Goal: Book appointment/travel/reservation

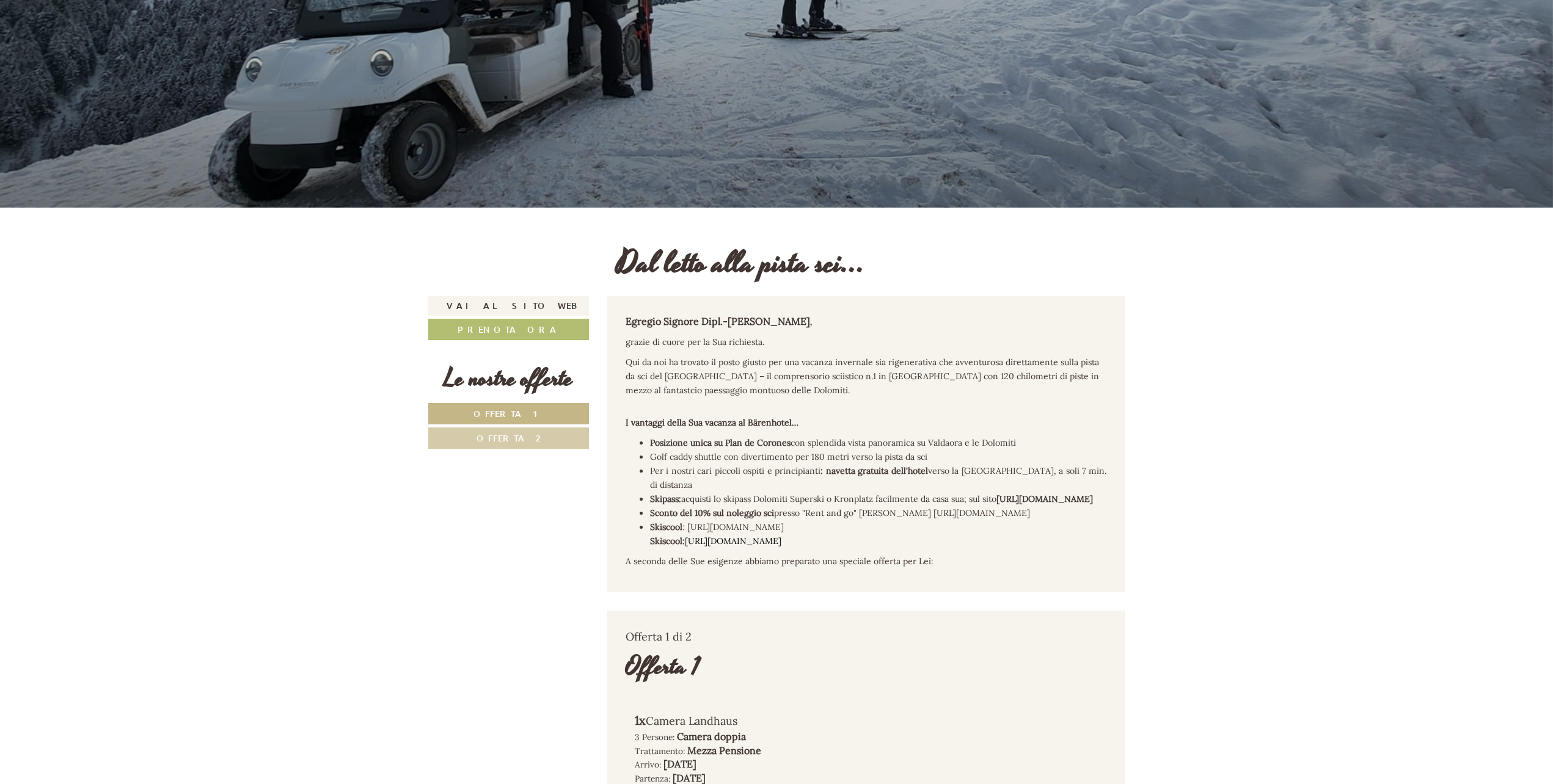
scroll to position [427, 0]
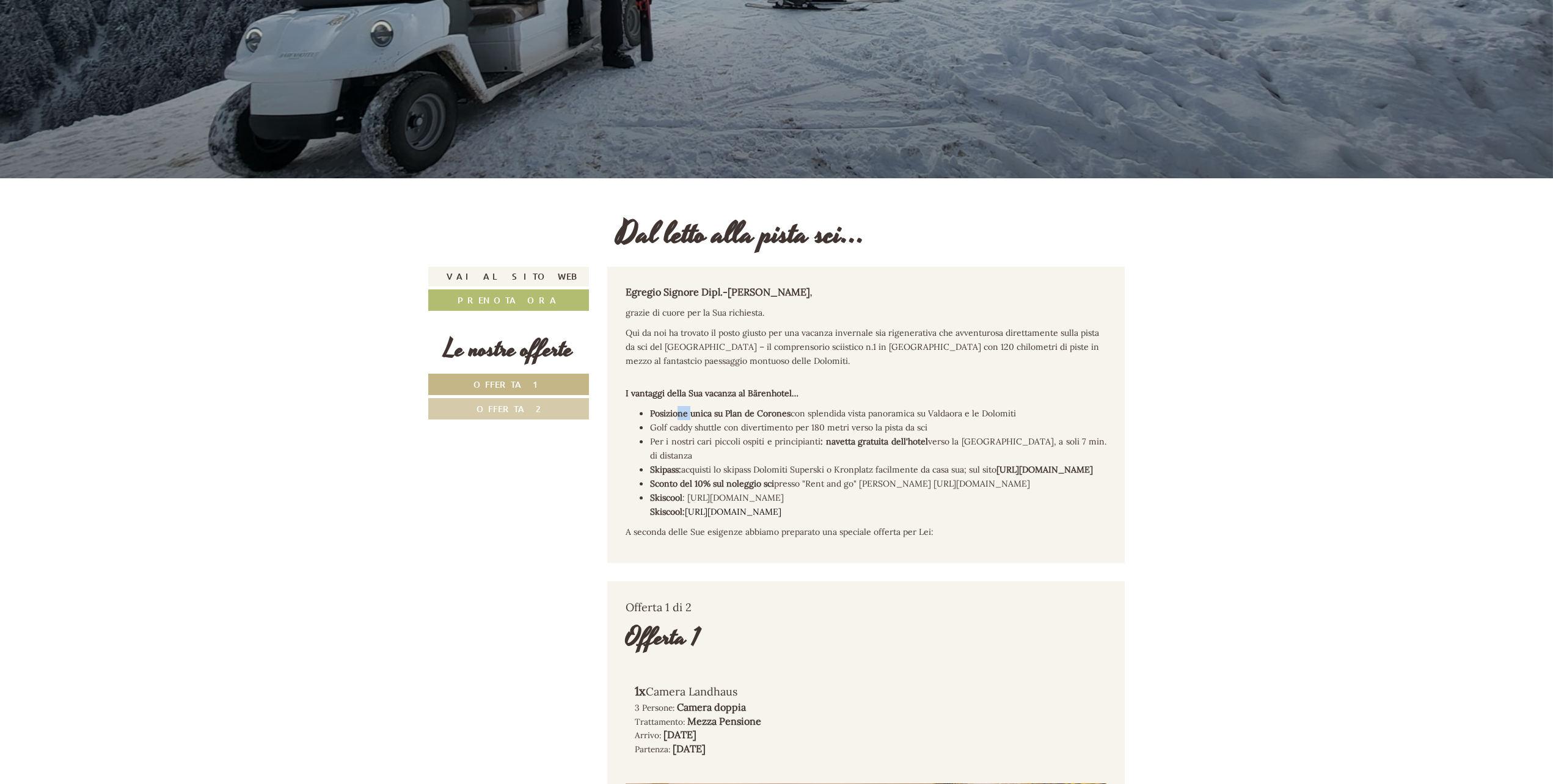
drag, startPoint x: 678, startPoint y: 406, endPoint x: 690, endPoint y: 408, distance: 12.2
click at [690, 408] on div "Egregio Signore Dipl.-[PERSON_NAME] , grazie di cuore per la Sua richiesta. Qui…" at bounding box center [866, 415] width 518 height 297
drag, startPoint x: 690, startPoint y: 408, endPoint x: 950, endPoint y: 428, distance: 260.8
click at [950, 428] on ul "Posizione unica su Plan de Corones con splendida vista panoramica su Valdaora e…" at bounding box center [866, 462] width 481 height 112
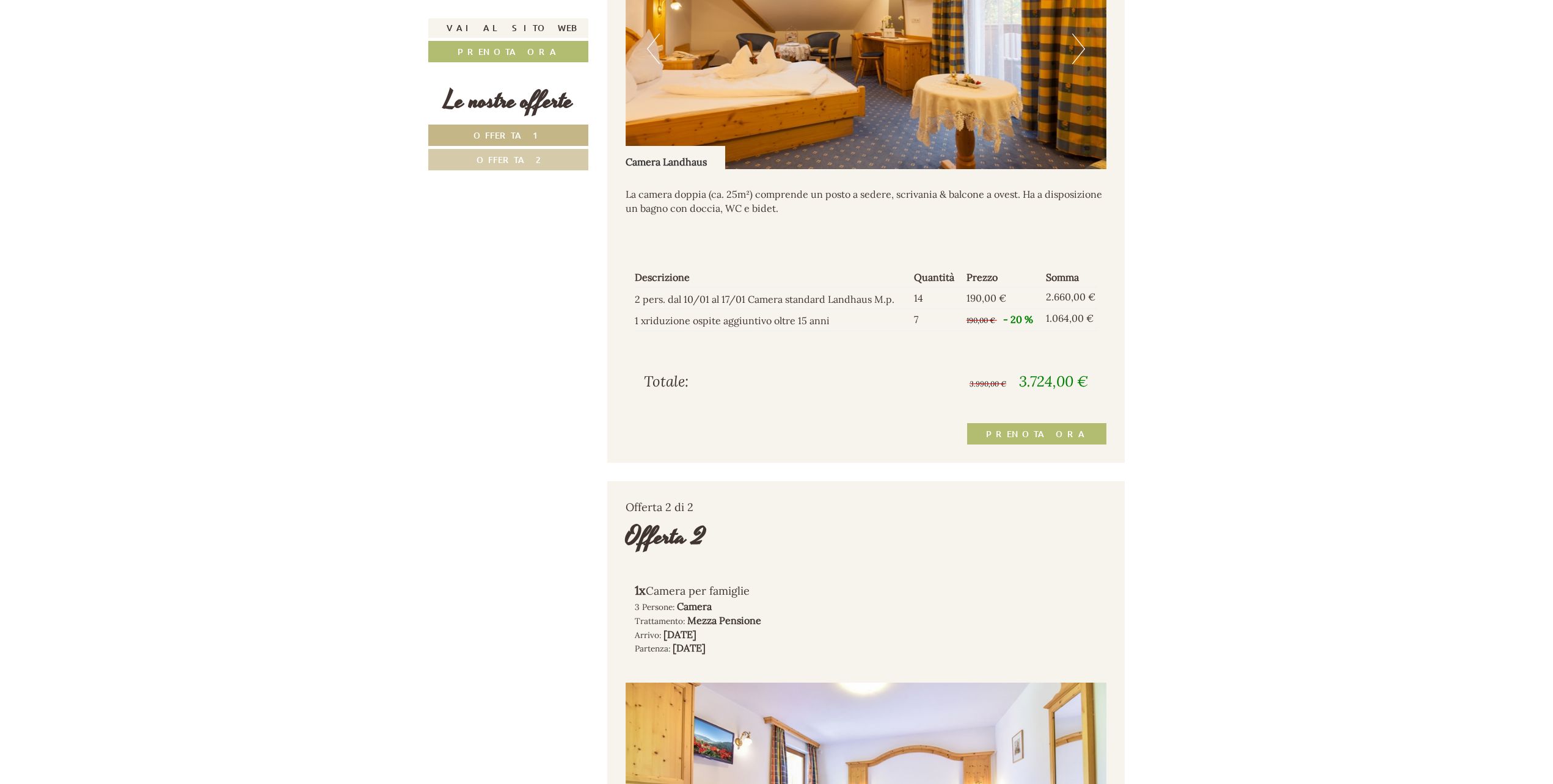
scroll to position [1222, 0]
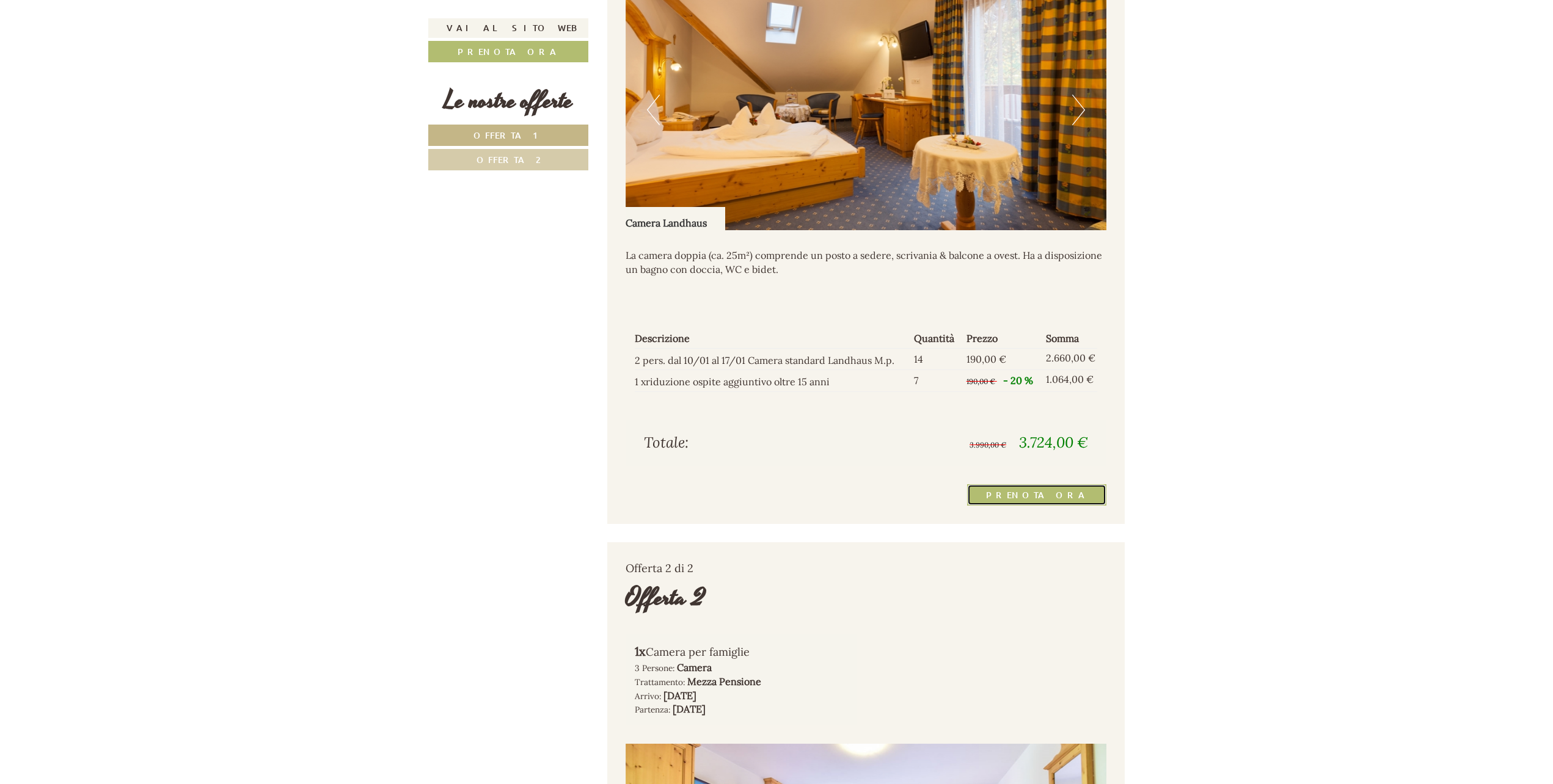
click at [1035, 506] on link "Prenota ora" at bounding box center [1036, 495] width 139 height 21
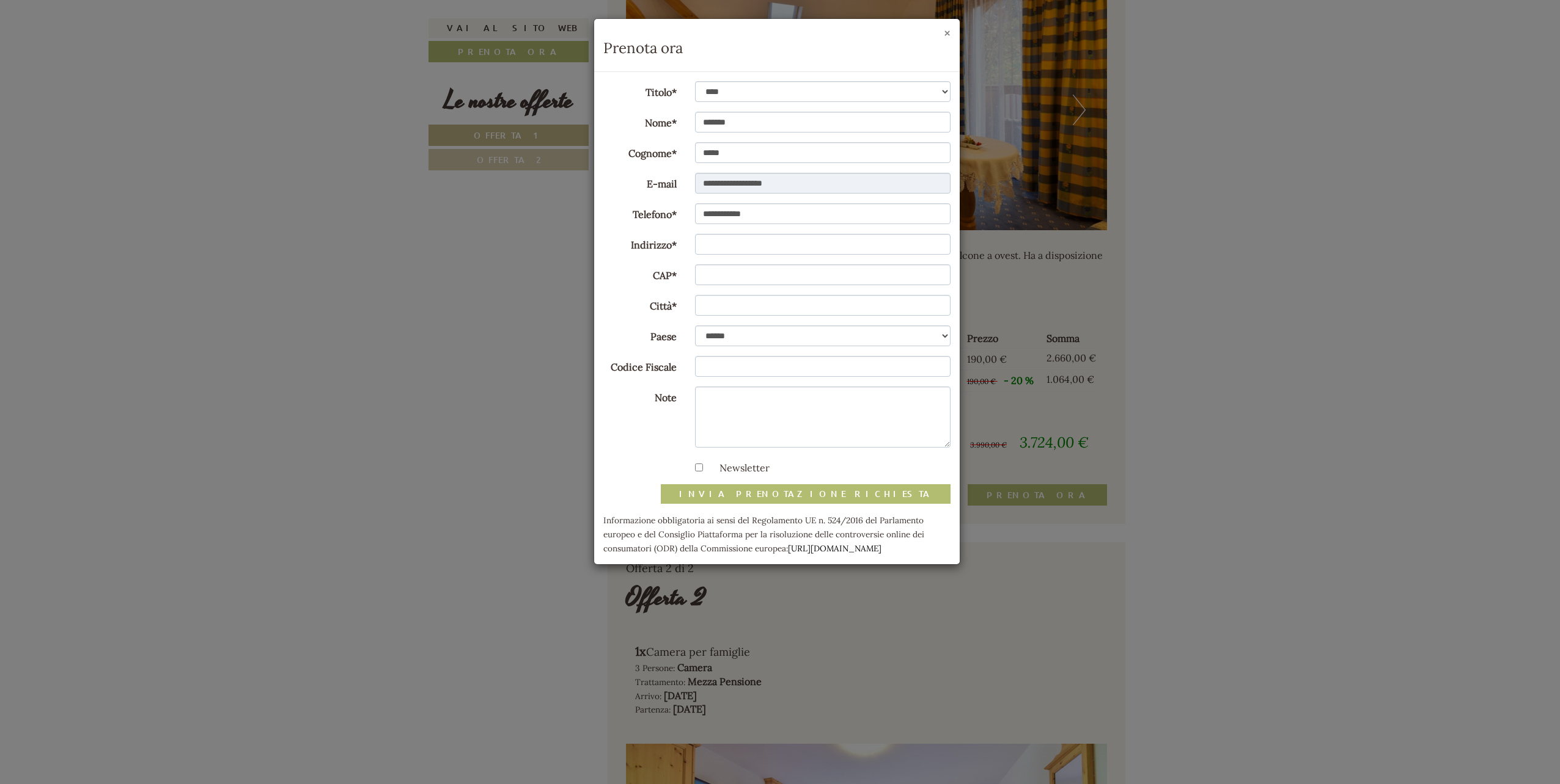
click at [944, 33] on button "×" at bounding box center [947, 33] width 7 height 13
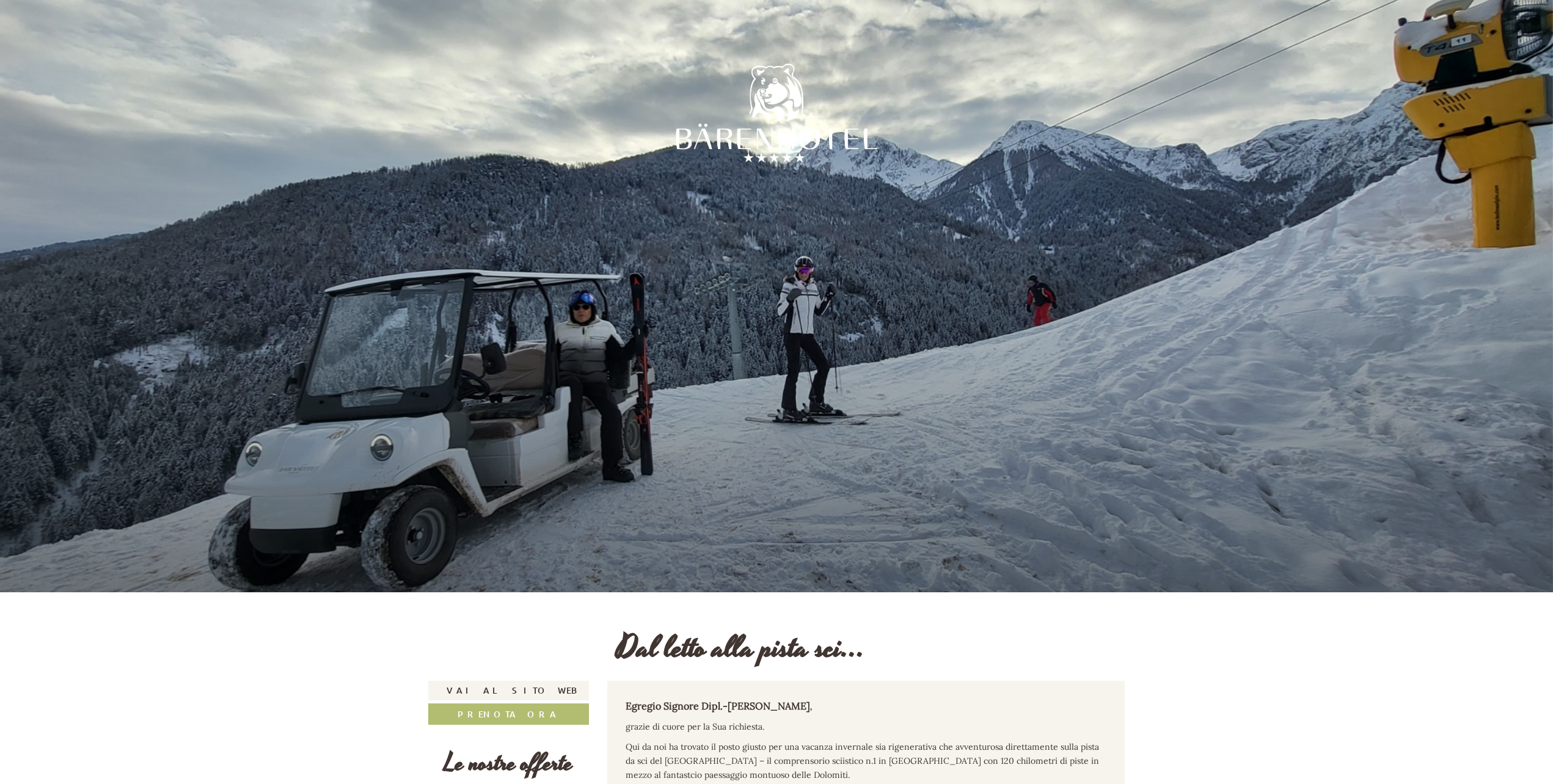
scroll to position [367, 0]
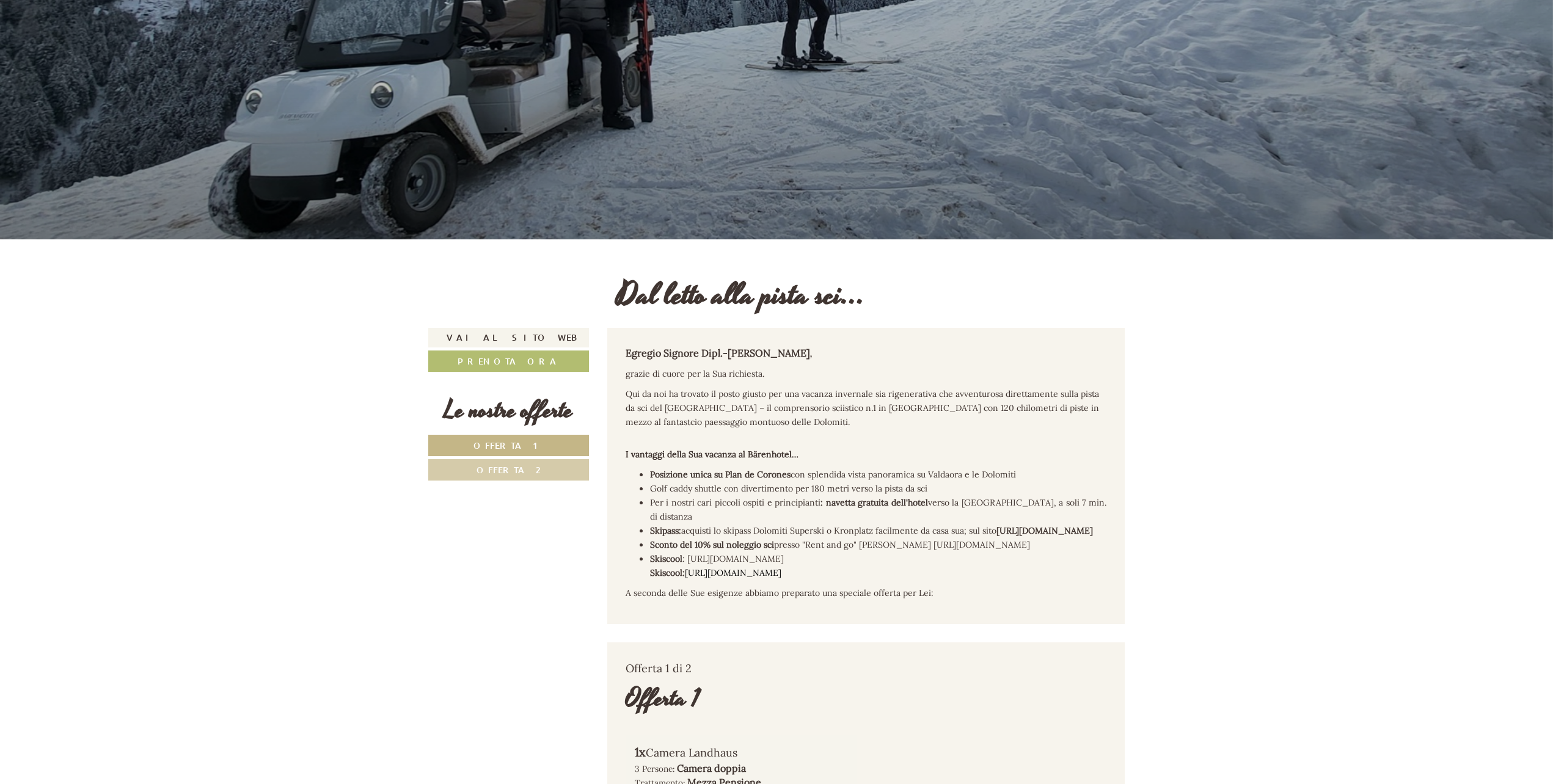
click at [714, 500] on span "Per i nostri cari piccoli ospiti e principianti : navetta gratuita dell'hotel v…" at bounding box center [878, 509] width 457 height 25
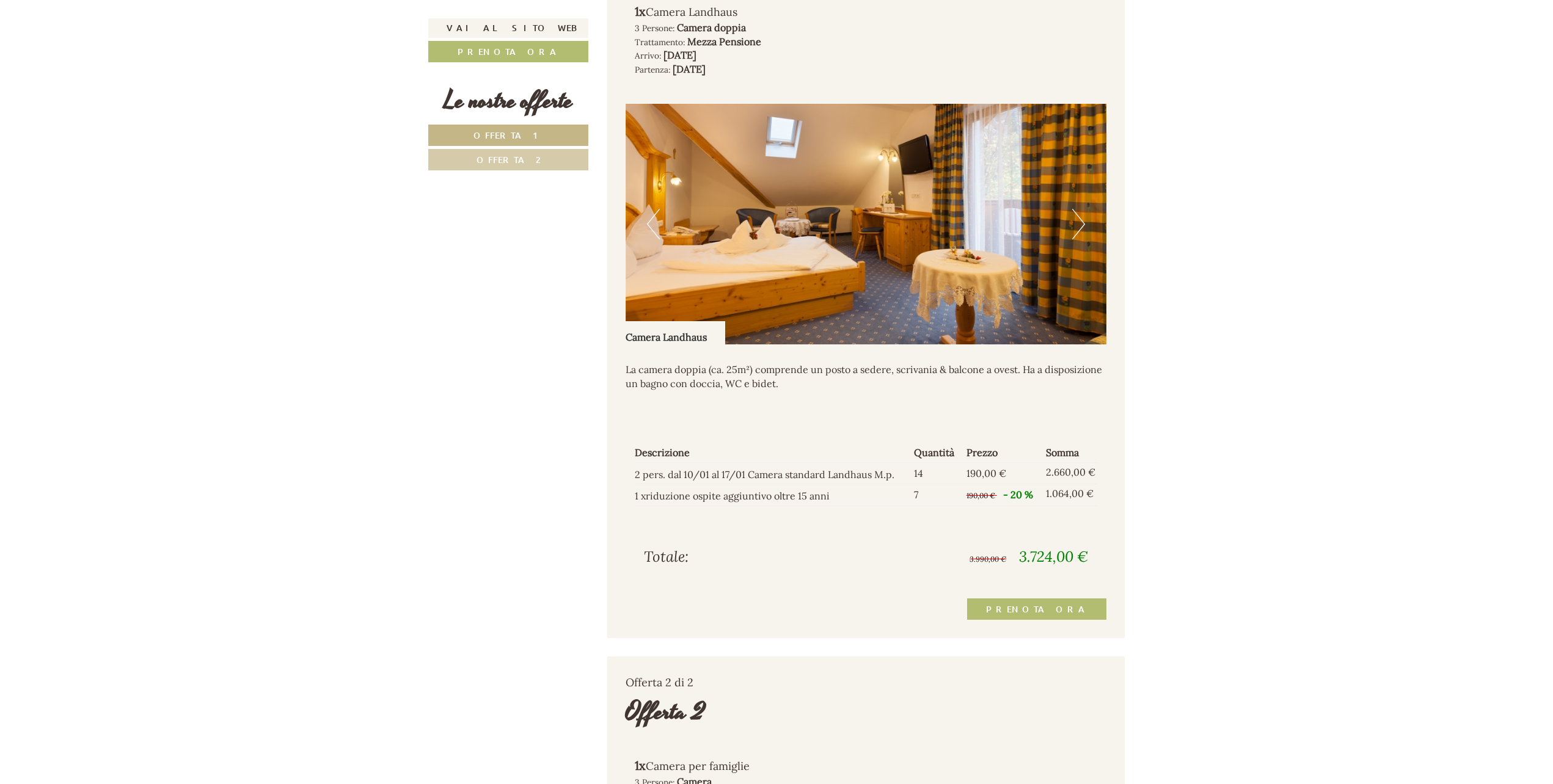
scroll to position [1100, 0]
